Goal: Information Seeking & Learning: Learn about a topic

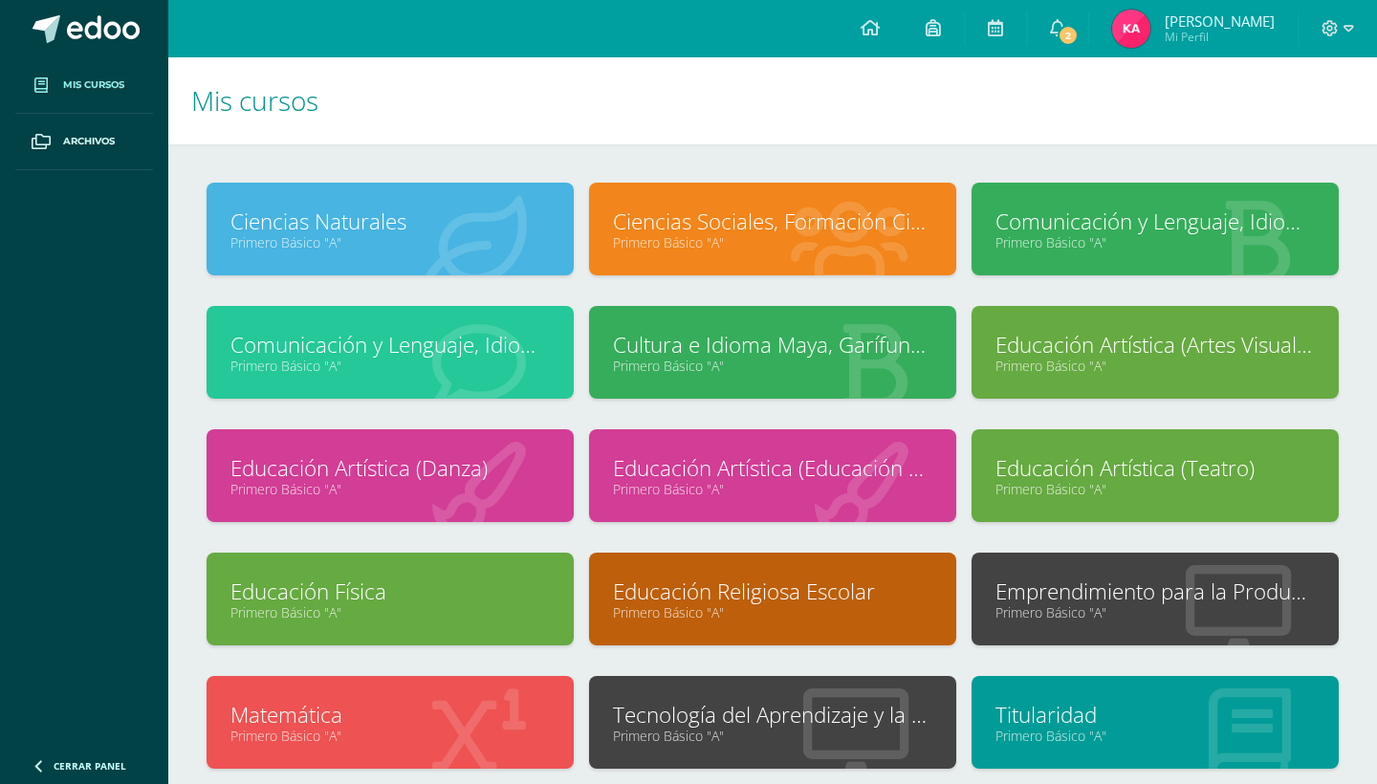
click at [1104, 222] on link "Comunicación y Lenguaje, Idioma Español" at bounding box center [1156, 222] width 320 height 30
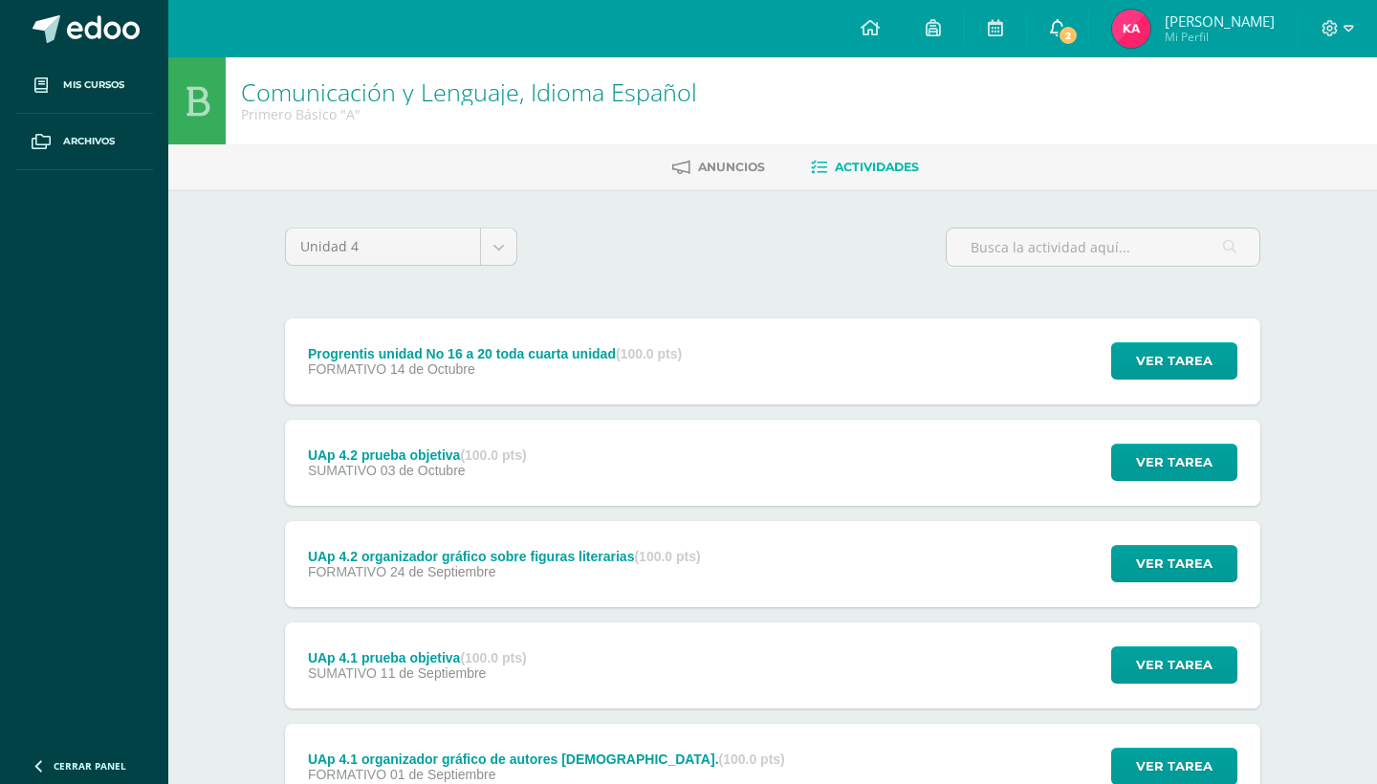
click at [1064, 25] on icon at bounding box center [1057, 27] width 15 height 17
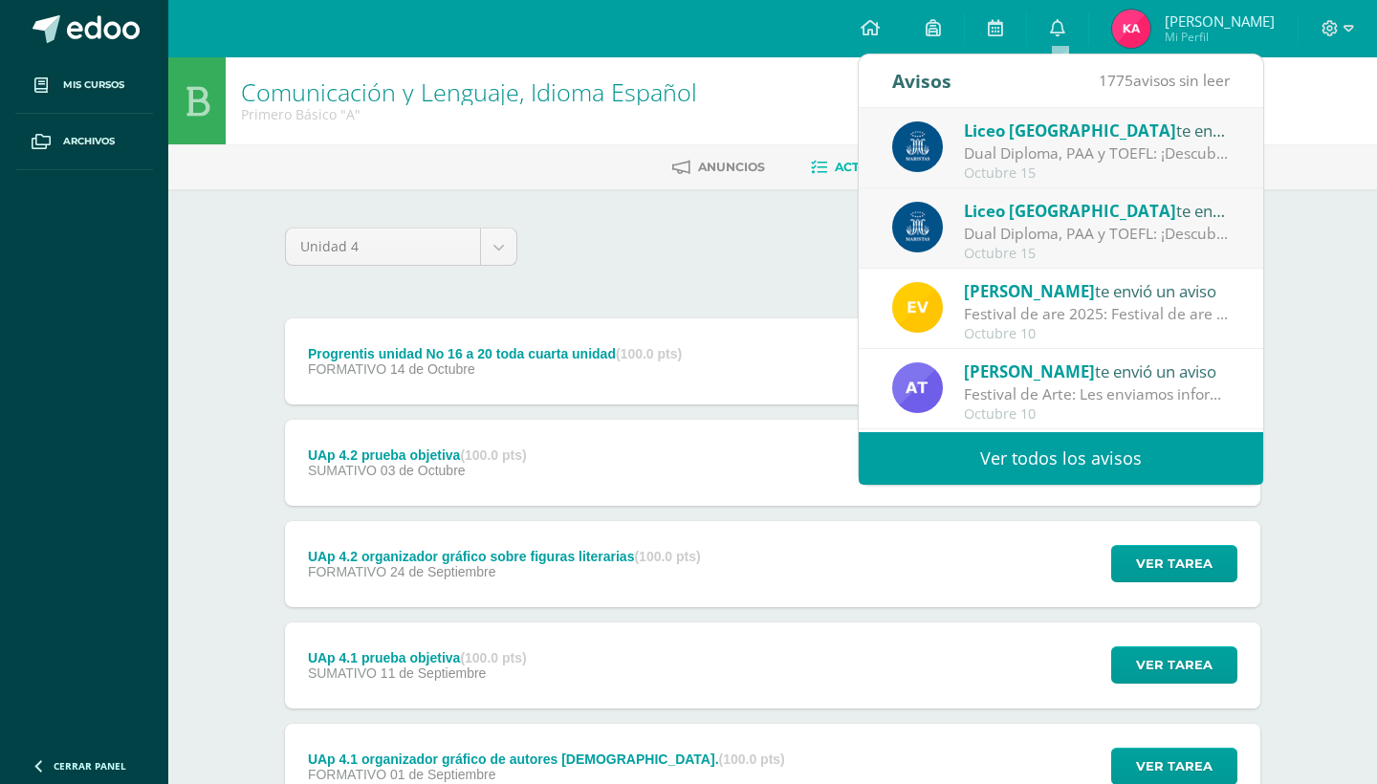
click at [1096, 219] on span "Liceo [GEOGRAPHIC_DATA]" at bounding box center [1070, 211] width 212 height 22
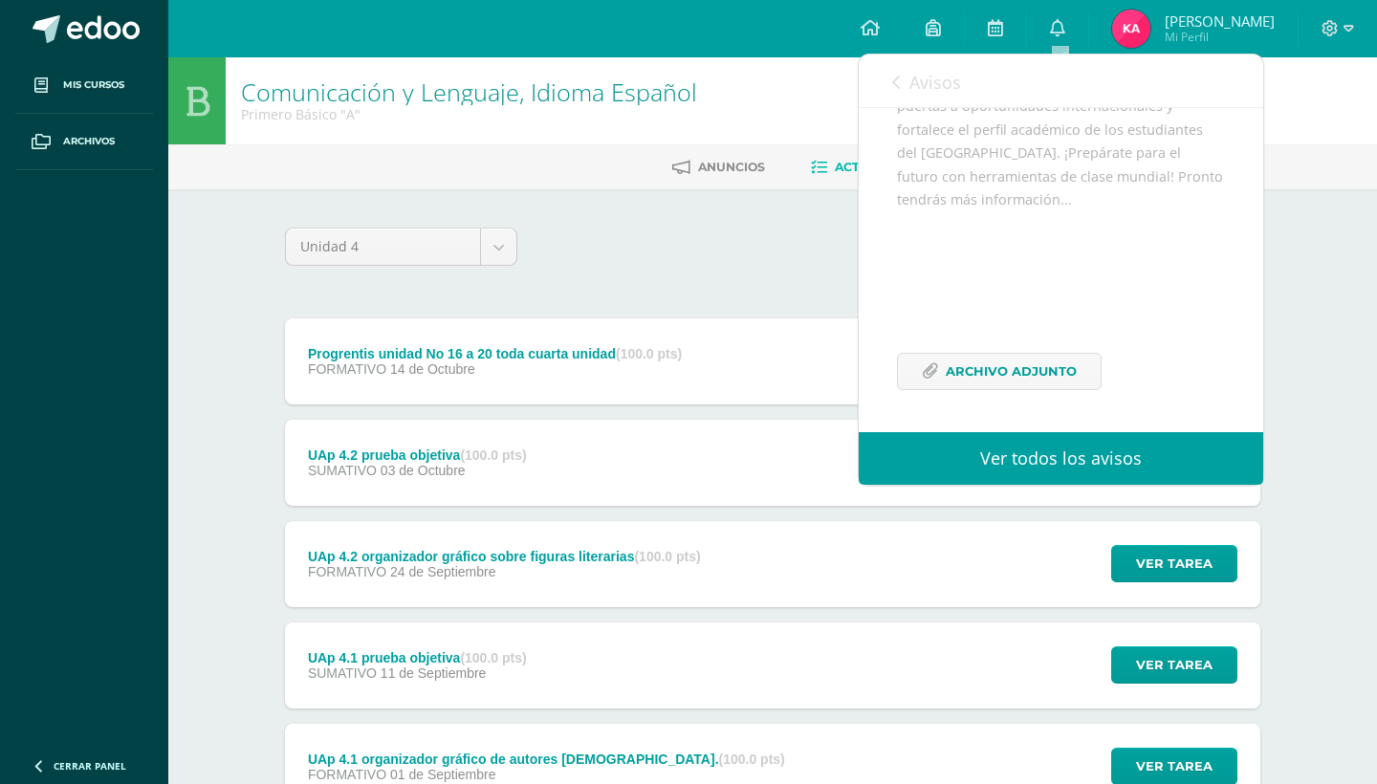
scroll to position [363, 0]
click at [1037, 364] on span "Archivo Adjunto" at bounding box center [1011, 371] width 131 height 35
click at [1059, 26] on icon at bounding box center [1057, 27] width 15 height 17
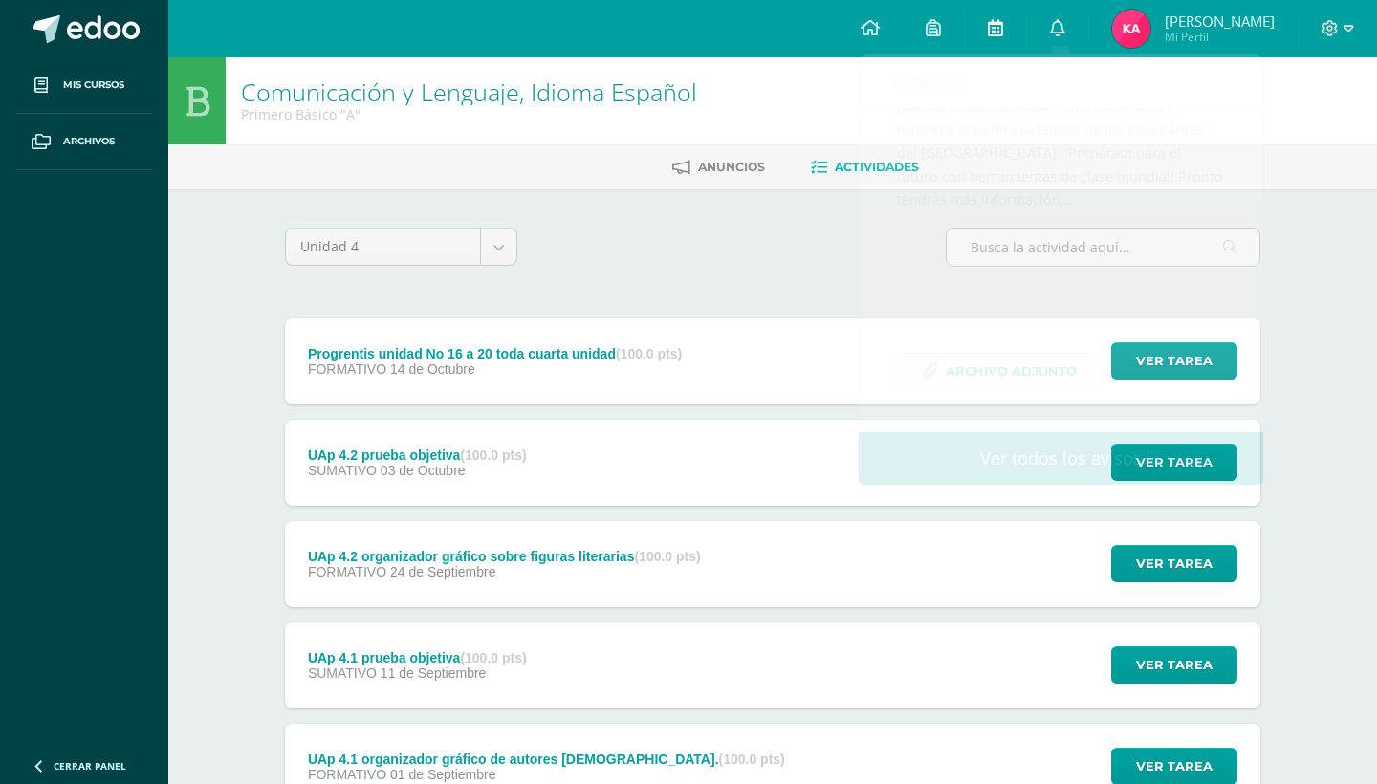
click at [1002, 26] on icon at bounding box center [995, 27] width 15 height 17
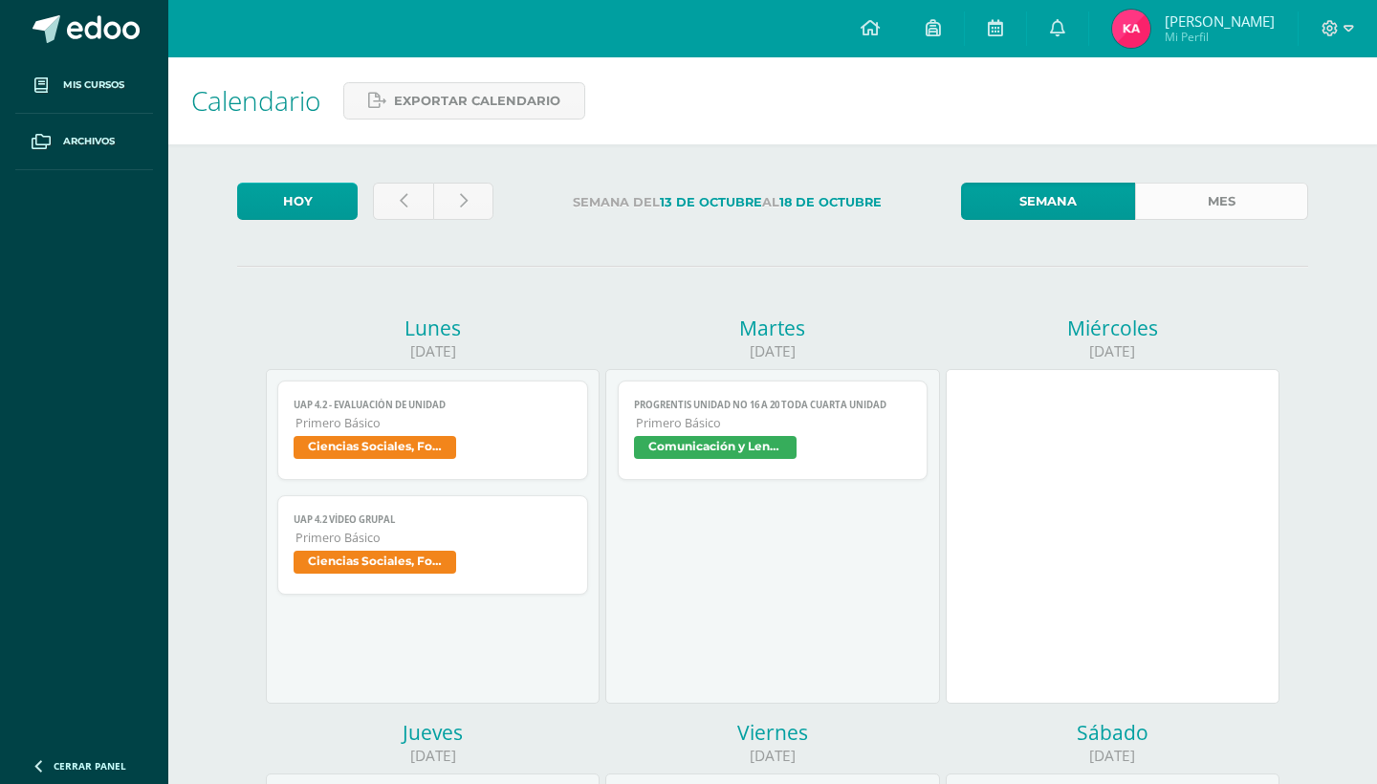
click at [1246, 198] on link "Mes" at bounding box center [1221, 201] width 173 height 37
